Goal: Task Accomplishment & Management: Complete application form

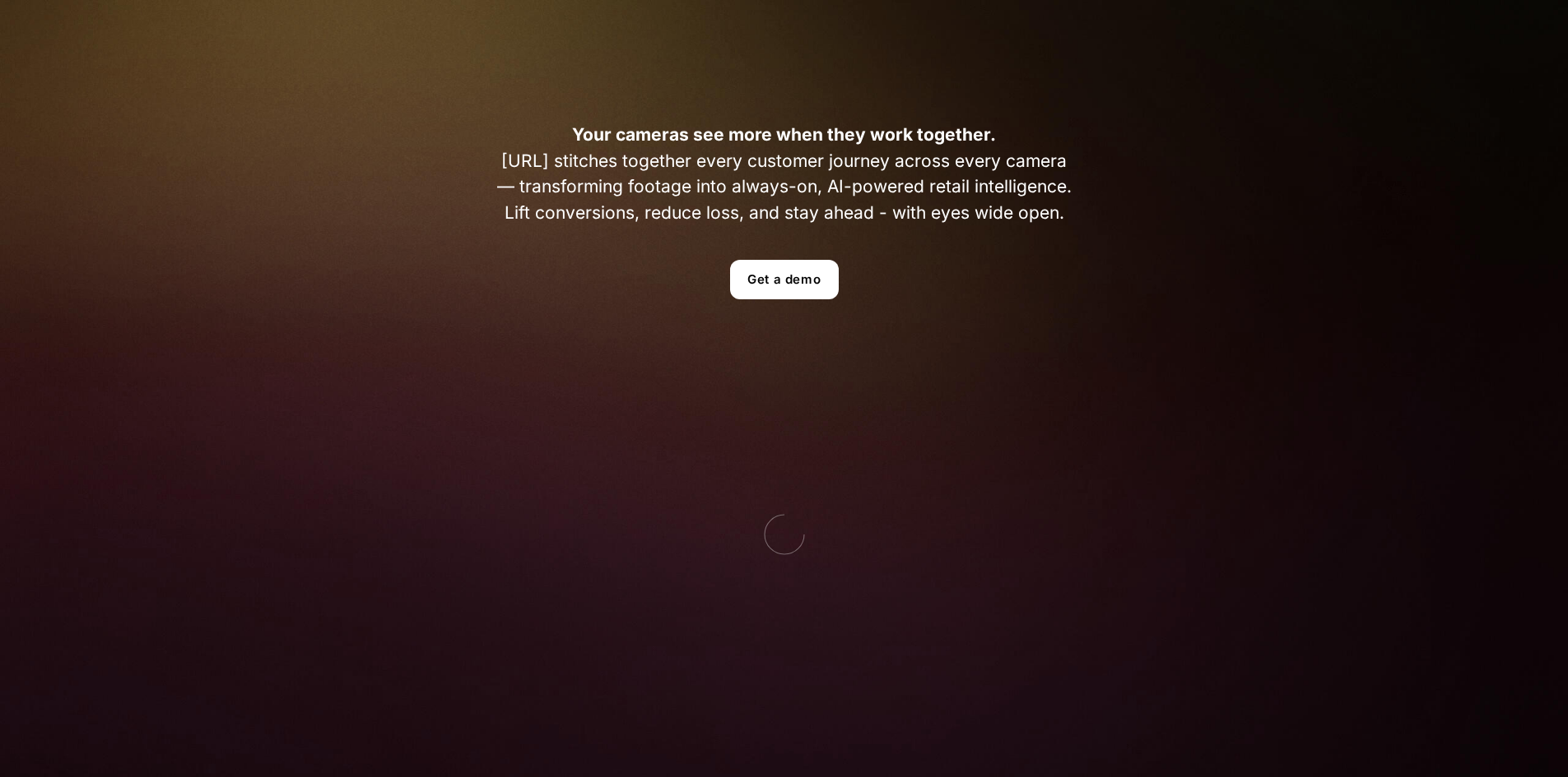
scroll to position [493, 0]
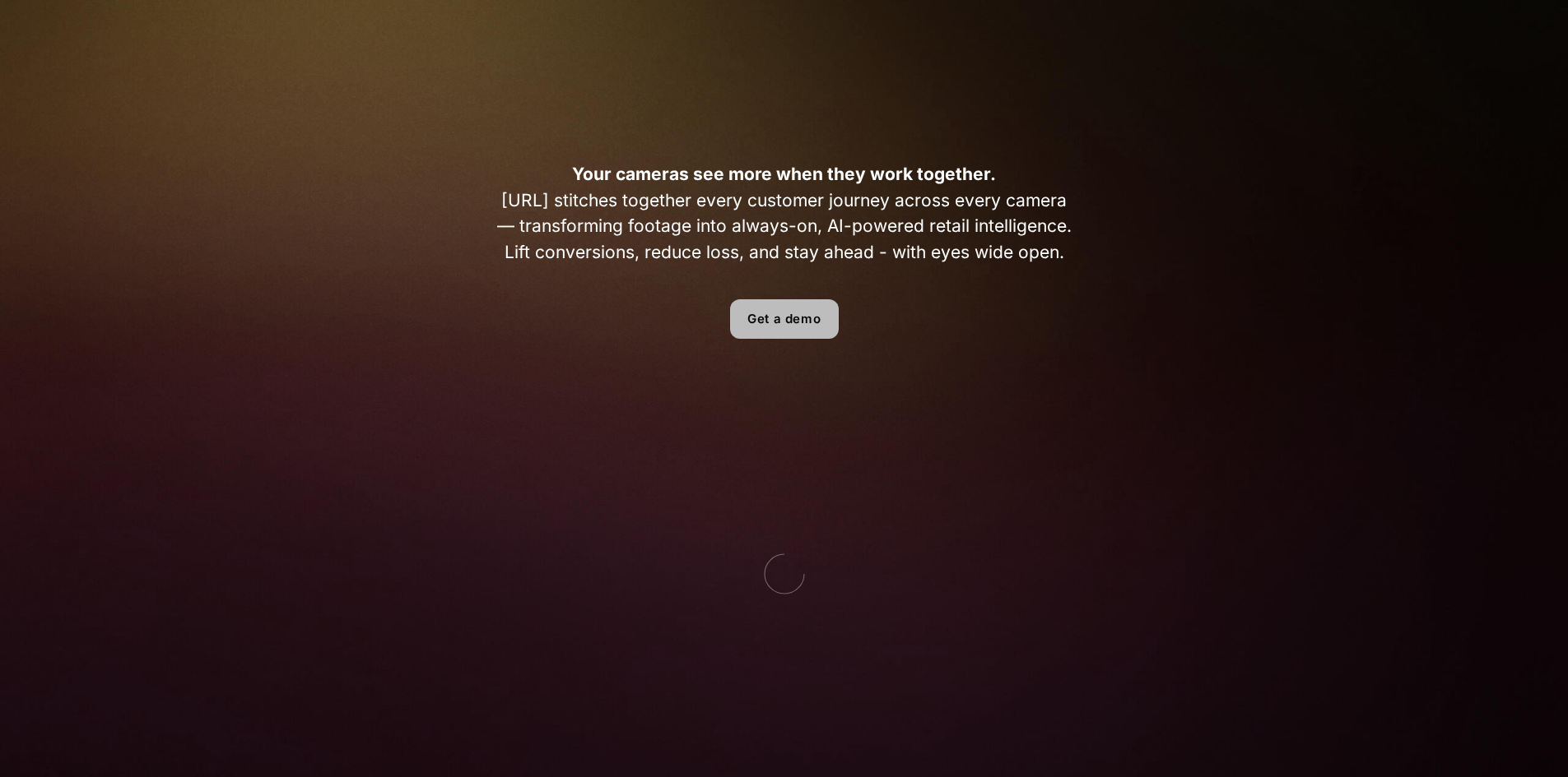
click at [764, 322] on link "Get a demo" at bounding box center [784, 319] width 109 height 39
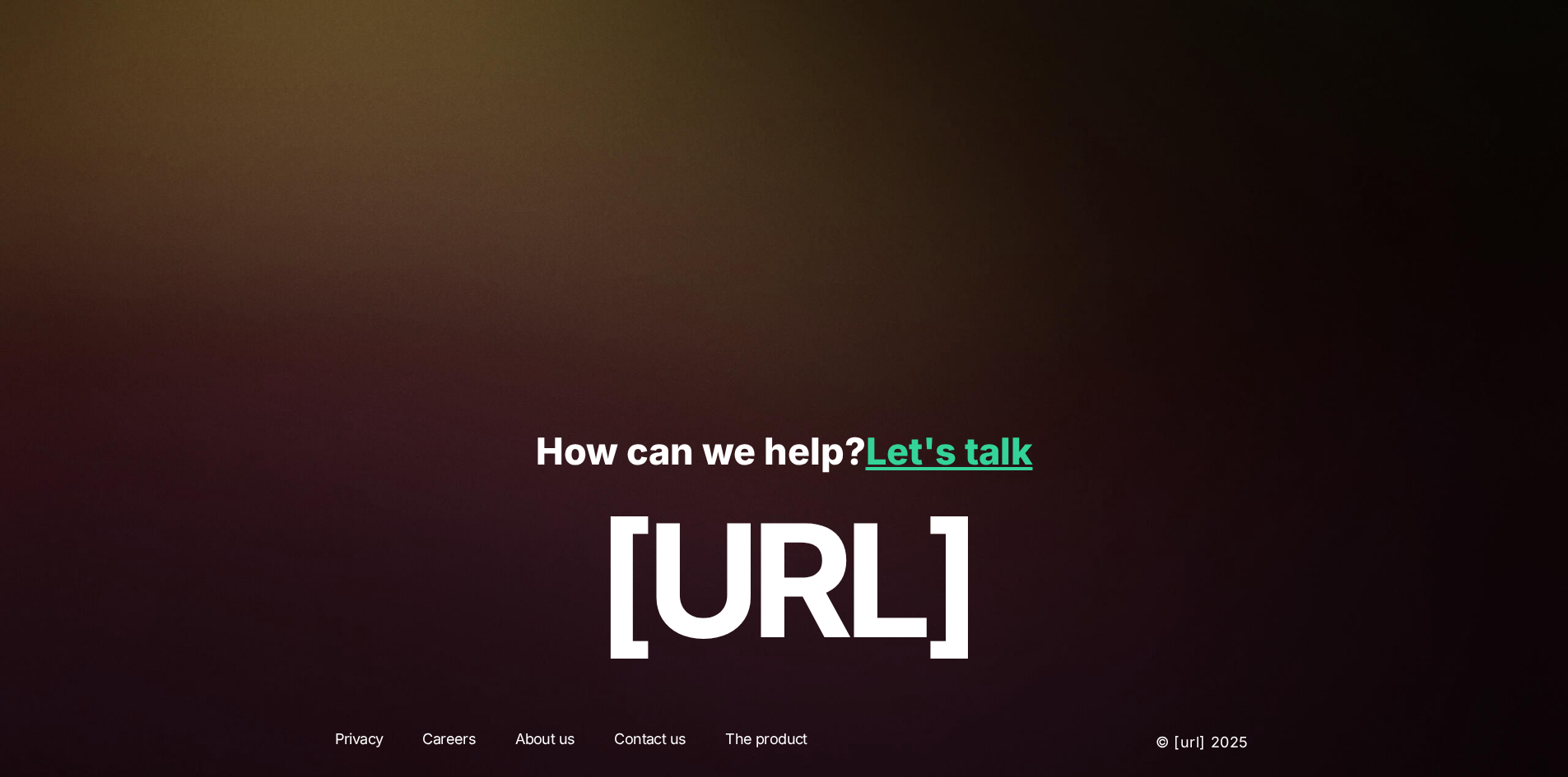
scroll to position [265, 0]
click at [984, 455] on link "Let's talk" at bounding box center [949, 451] width 167 height 46
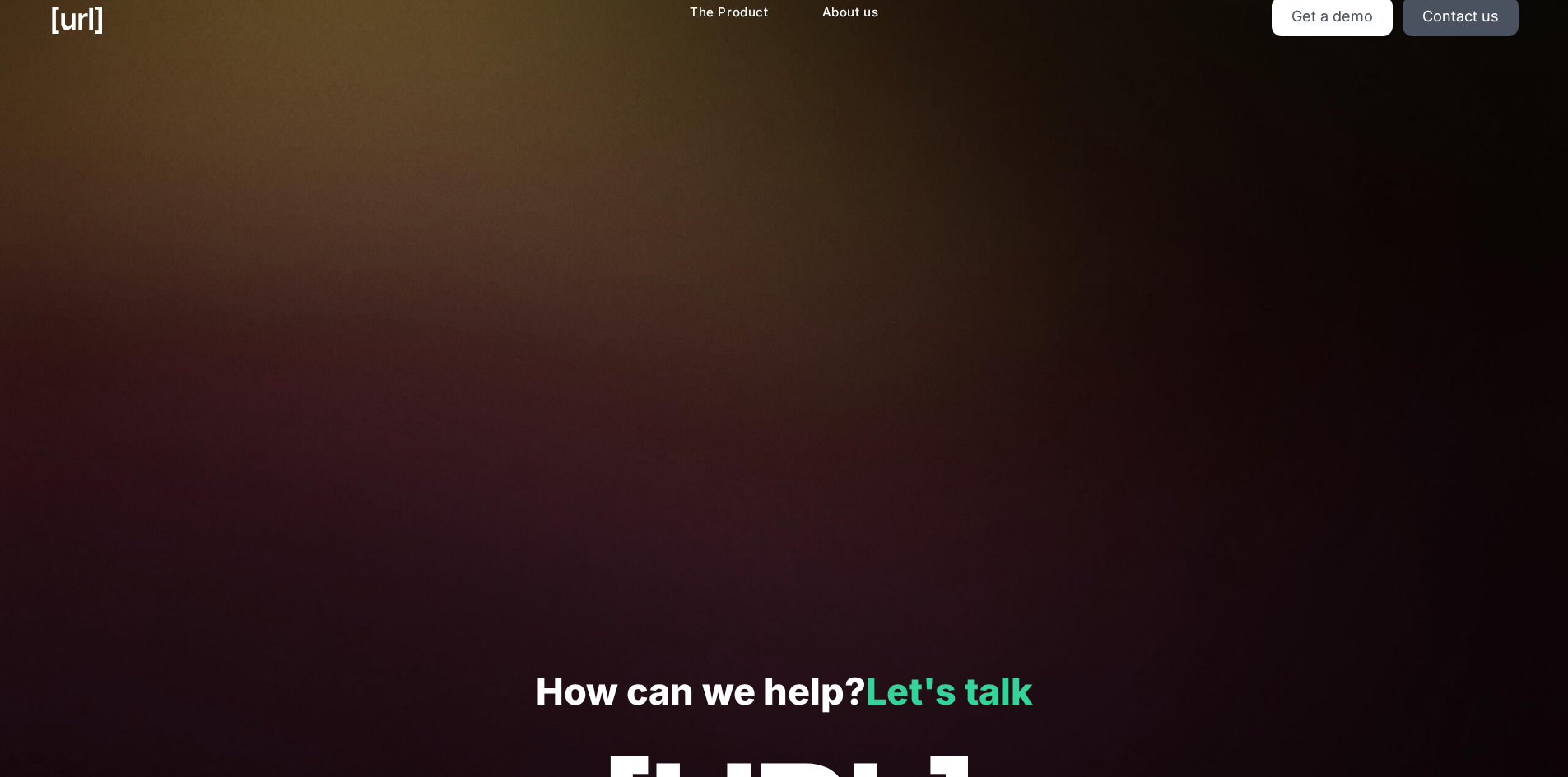
scroll to position [0, 0]
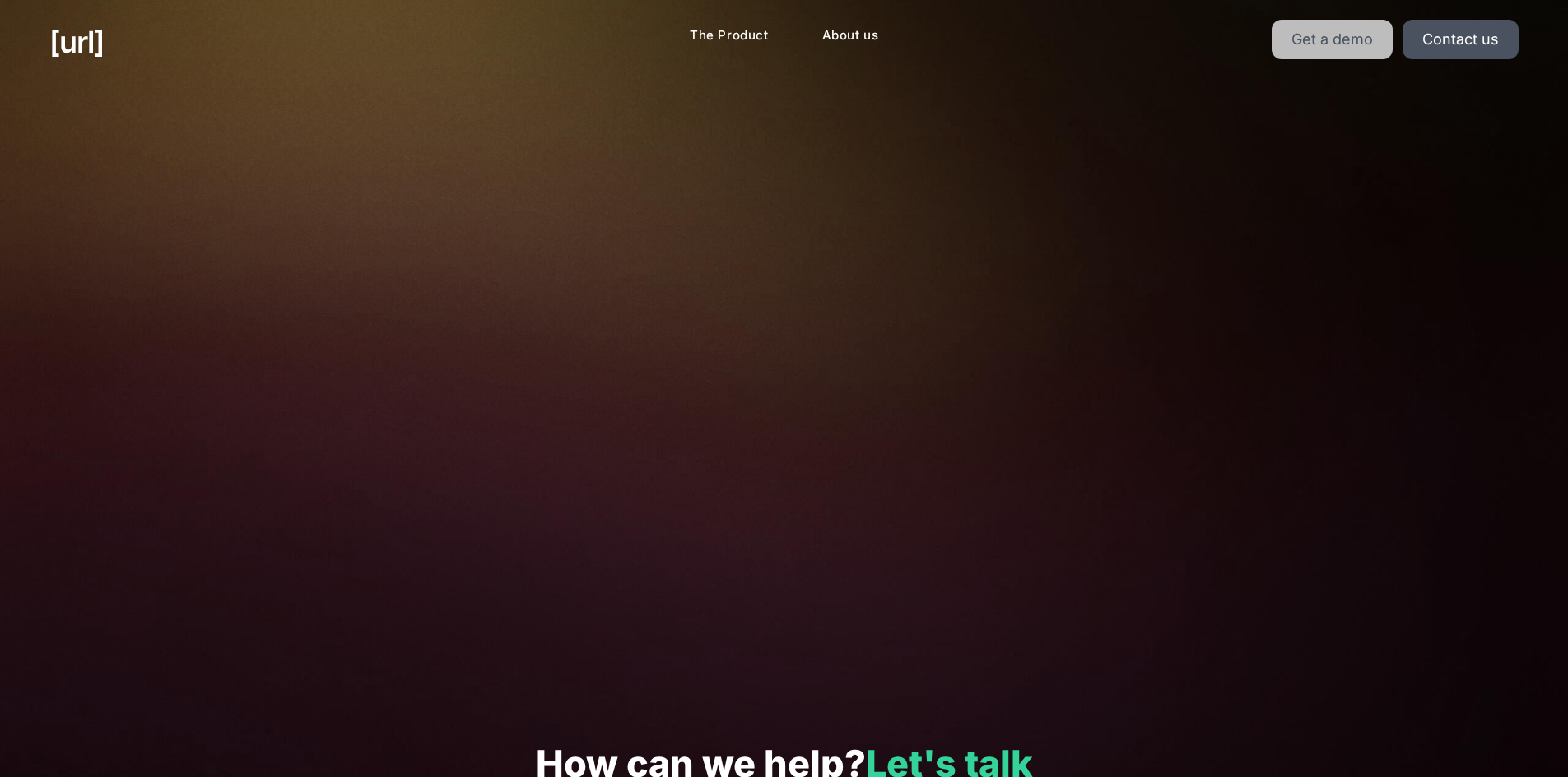
click at [1325, 36] on link "Get a demo" at bounding box center [1332, 39] width 121 height 39
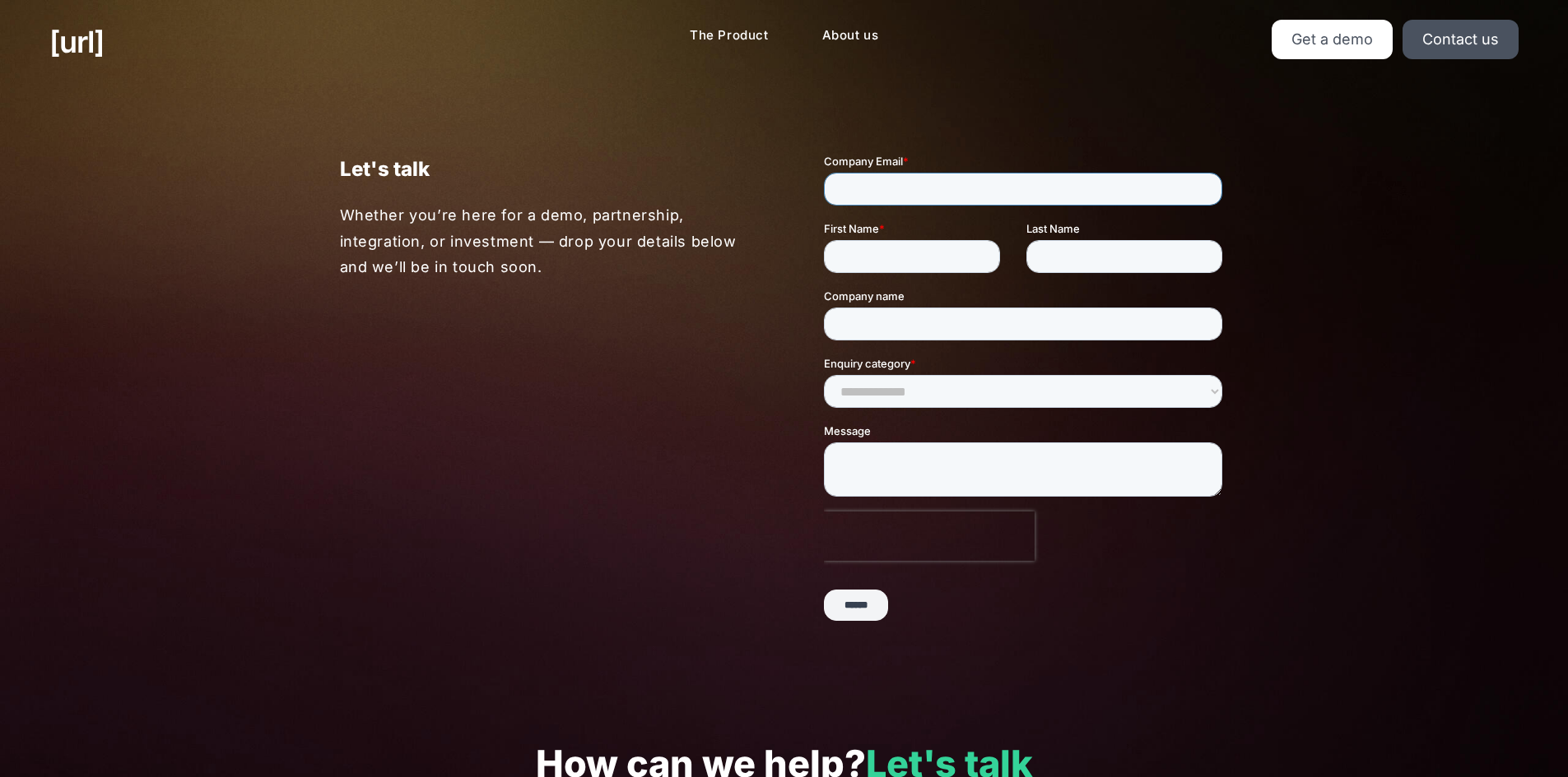
click at [981, 182] on input "Company Email *" at bounding box center [1022, 189] width 399 height 33
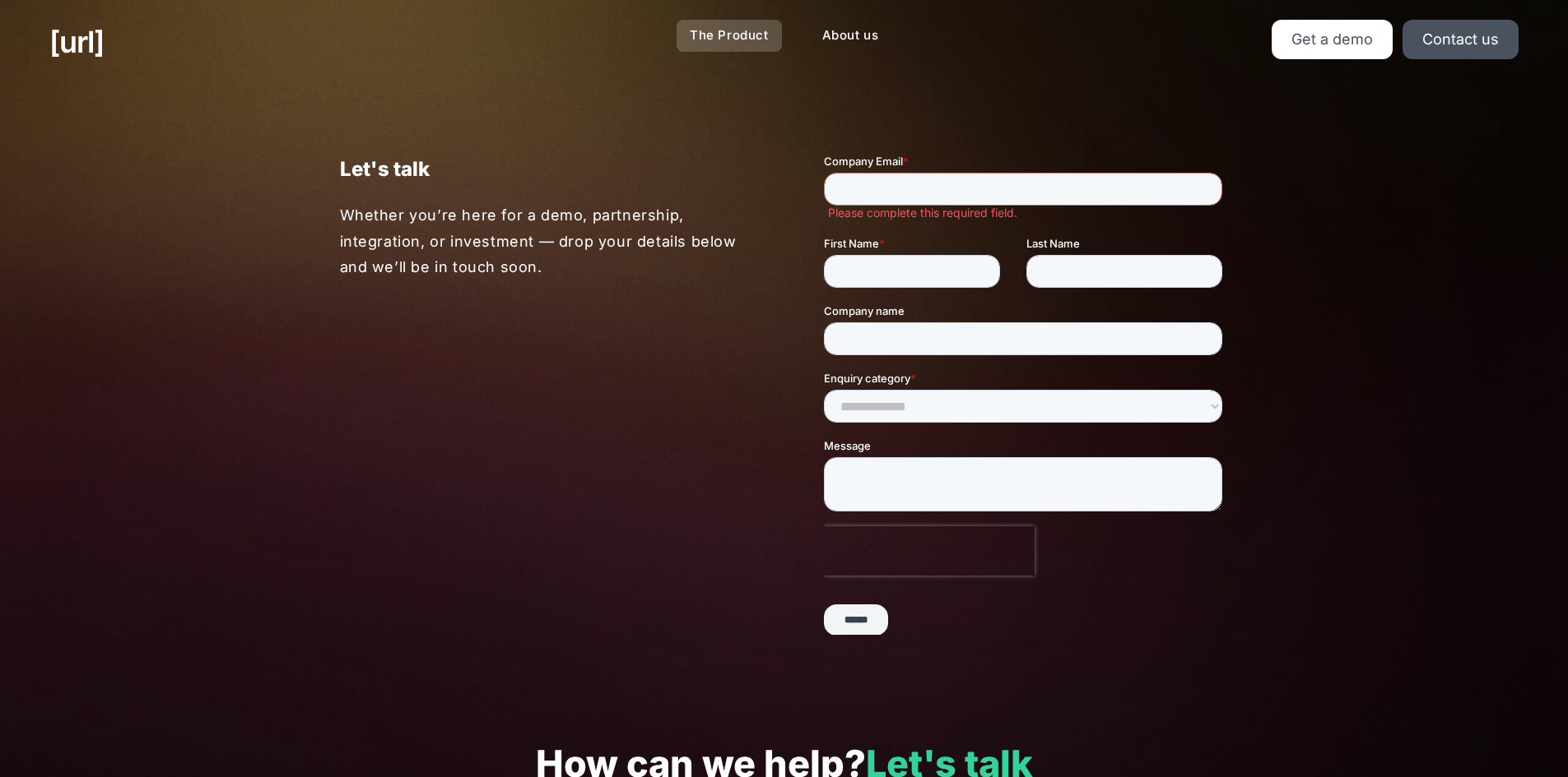
click at [736, 38] on link "The Product" at bounding box center [729, 35] width 105 height 32
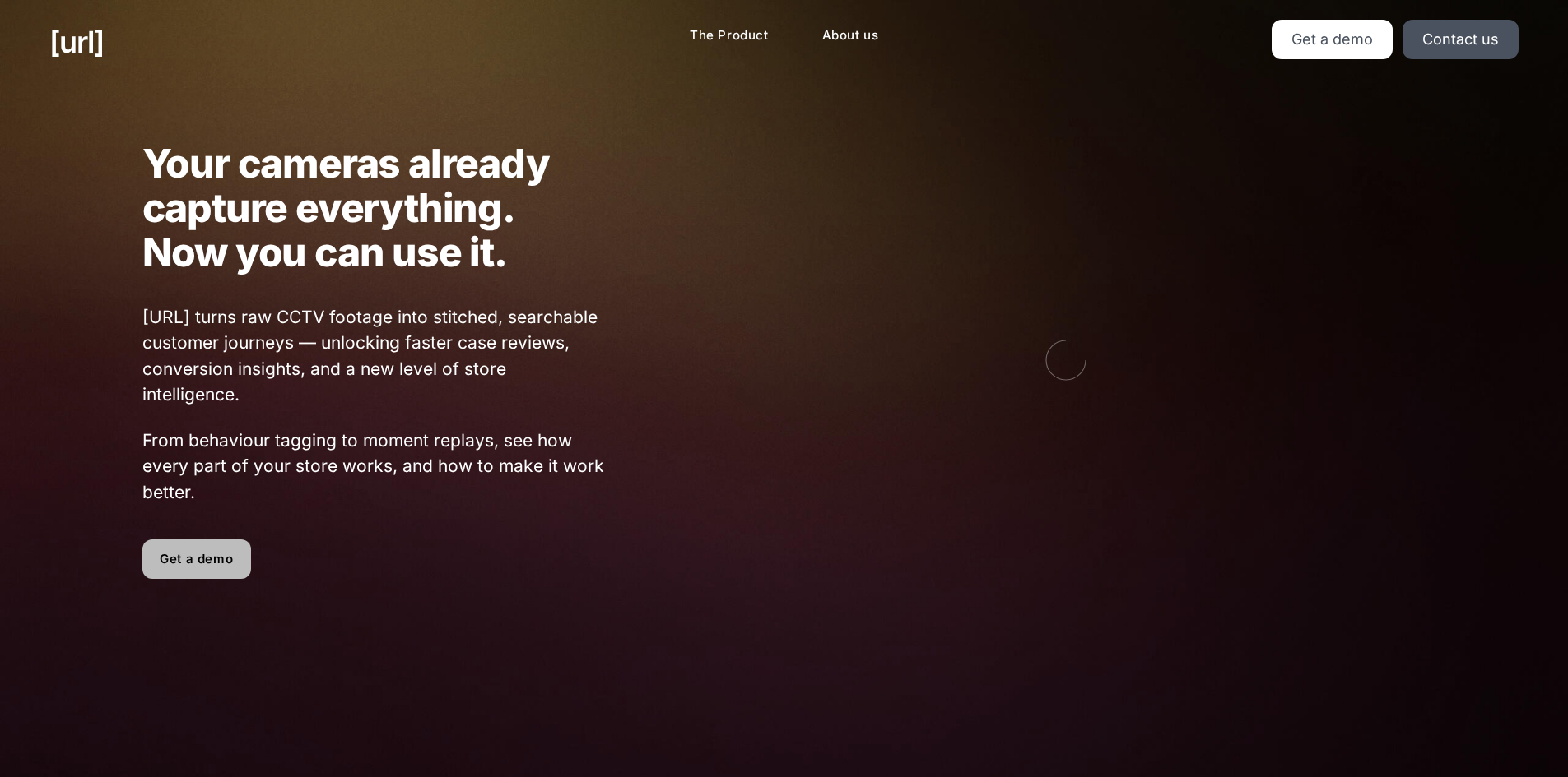
click at [202, 562] on link "Get a demo" at bounding box center [196, 559] width 109 height 39
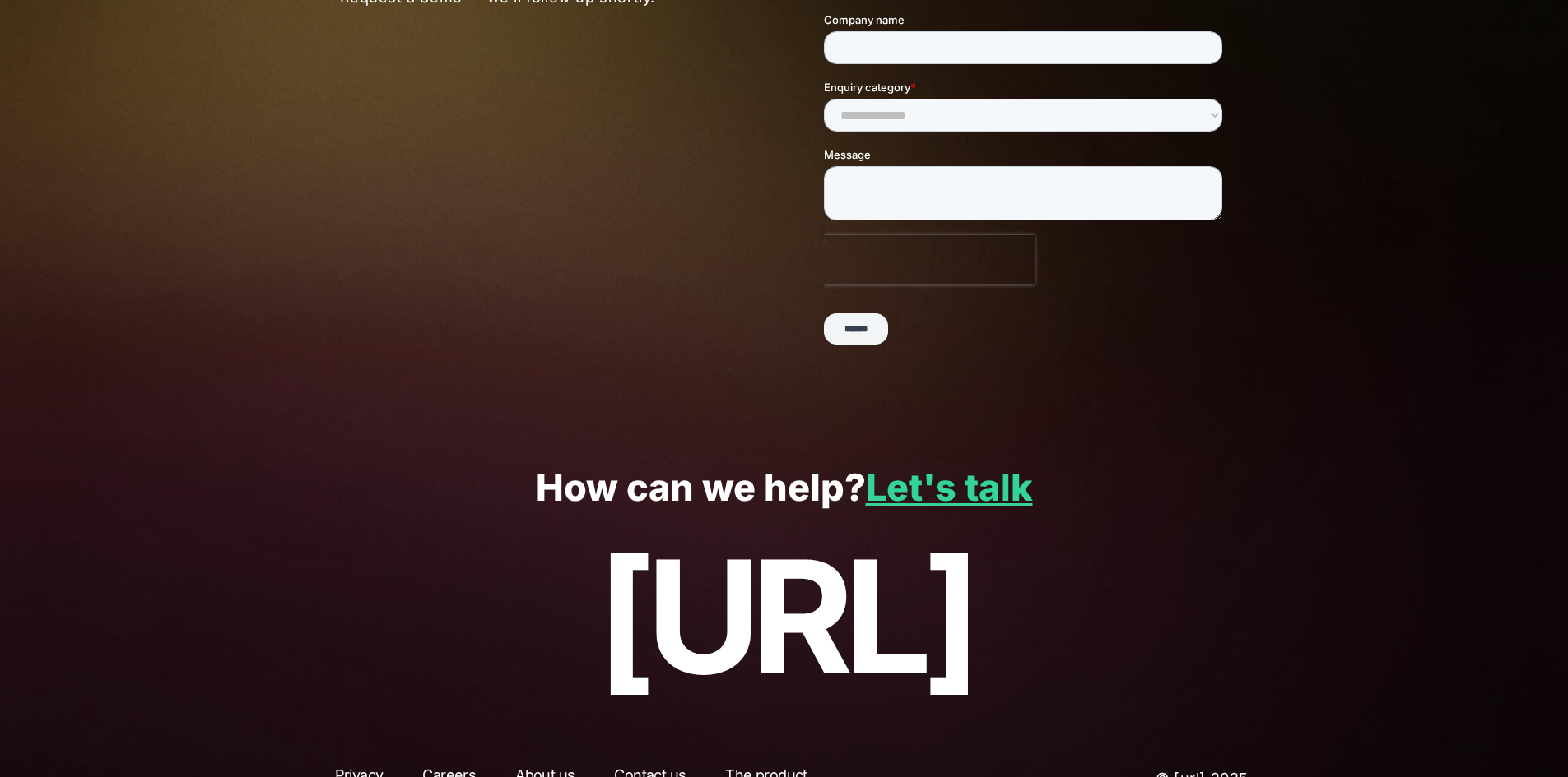
scroll to position [315, 0]
